Goal: Information Seeking & Learning: Learn about a topic

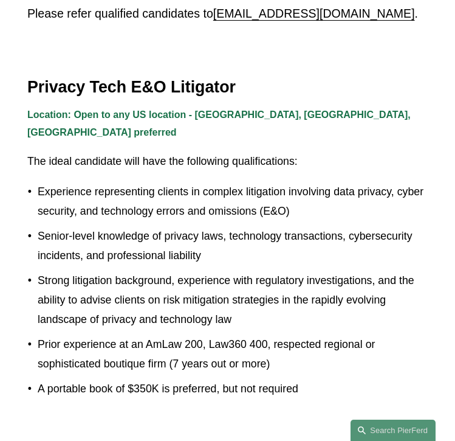
scroll to position [292, 0]
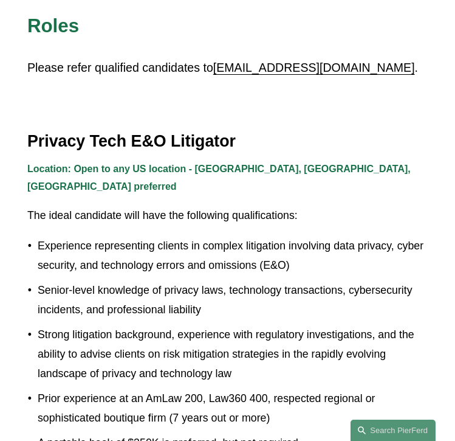
click at [133, 168] on strong "Location: Open to any US location - [GEOGRAPHIC_DATA], [GEOGRAPHIC_DATA], [GEOG…" at bounding box center [220, 178] width 386 height 28
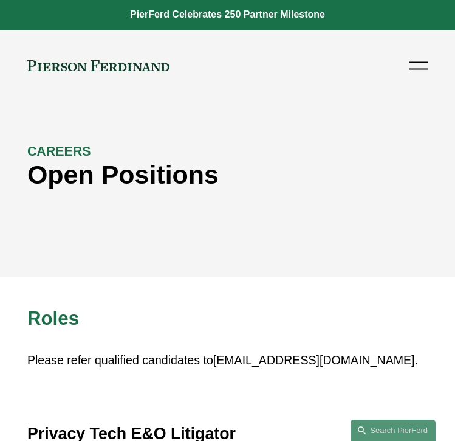
click at [422, 78] on div "Skip to Content About Practices People Locations" at bounding box center [227, 65] width 455 height 71
click at [422, 70] on div at bounding box center [419, 65] width 18 height 21
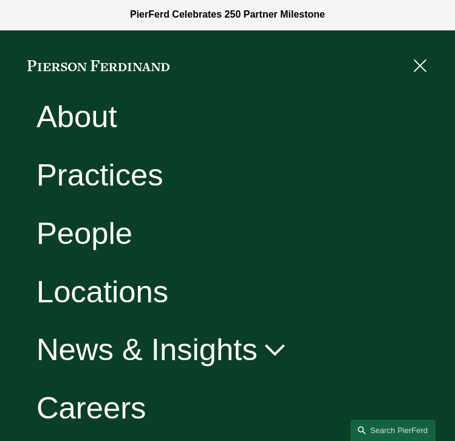
scroll to position [72, 0]
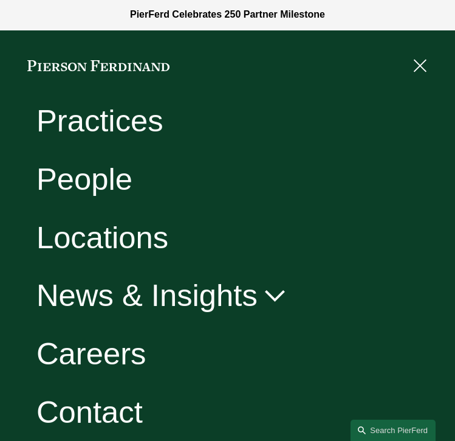
click at [123, 245] on link "Locations" at bounding box center [102, 237] width 132 height 31
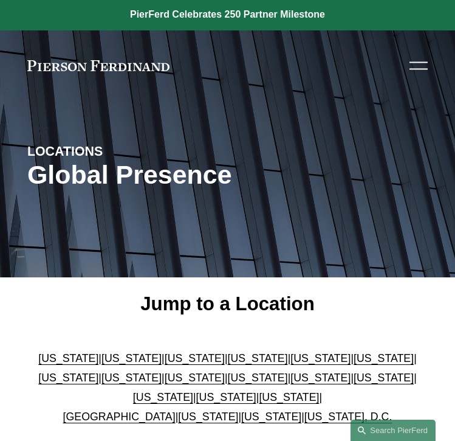
click at [418, 67] on div at bounding box center [419, 65] width 18 height 21
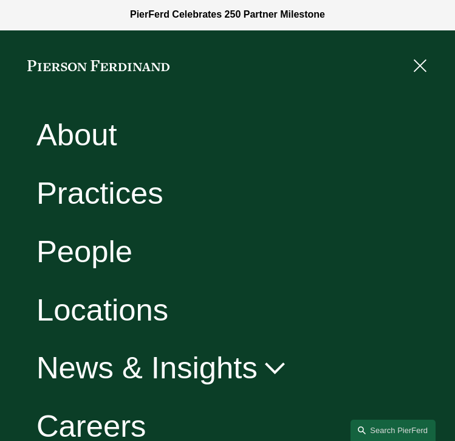
scroll to position [72, 0]
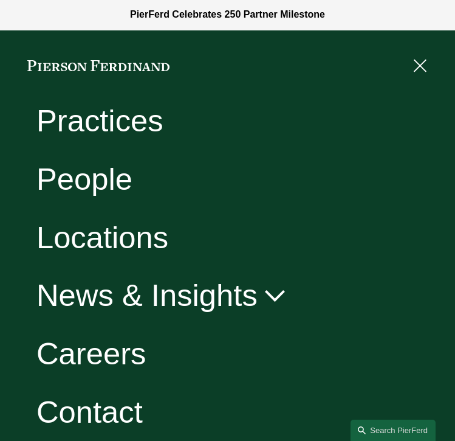
click at [98, 358] on link "Careers" at bounding box center [91, 354] width 110 height 31
